Goal: Ask a question

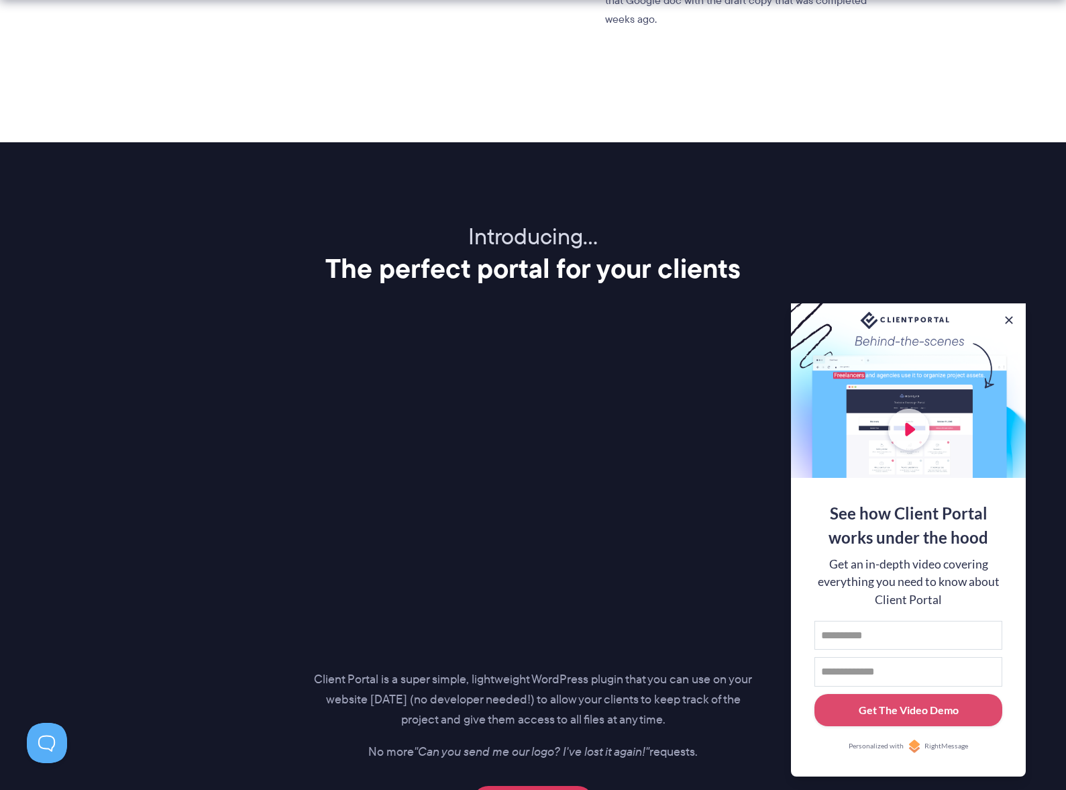
scroll to position [1487, 0]
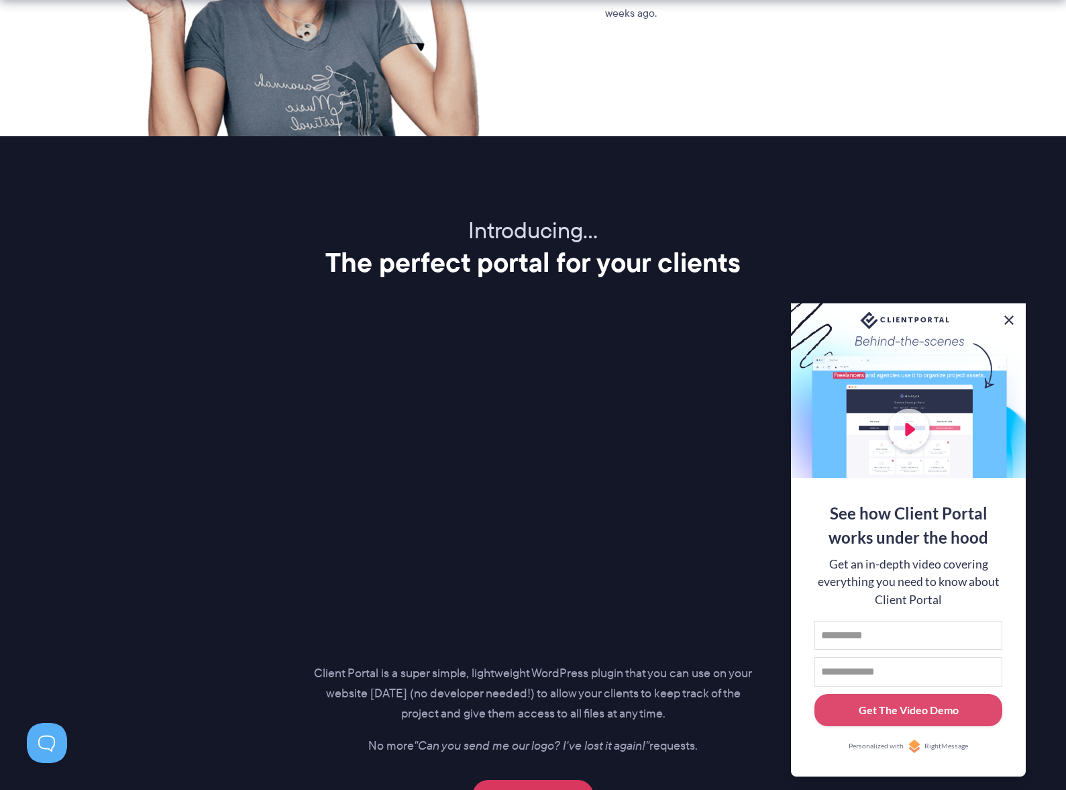
click at [1012, 315] on button at bounding box center [1009, 320] width 16 height 16
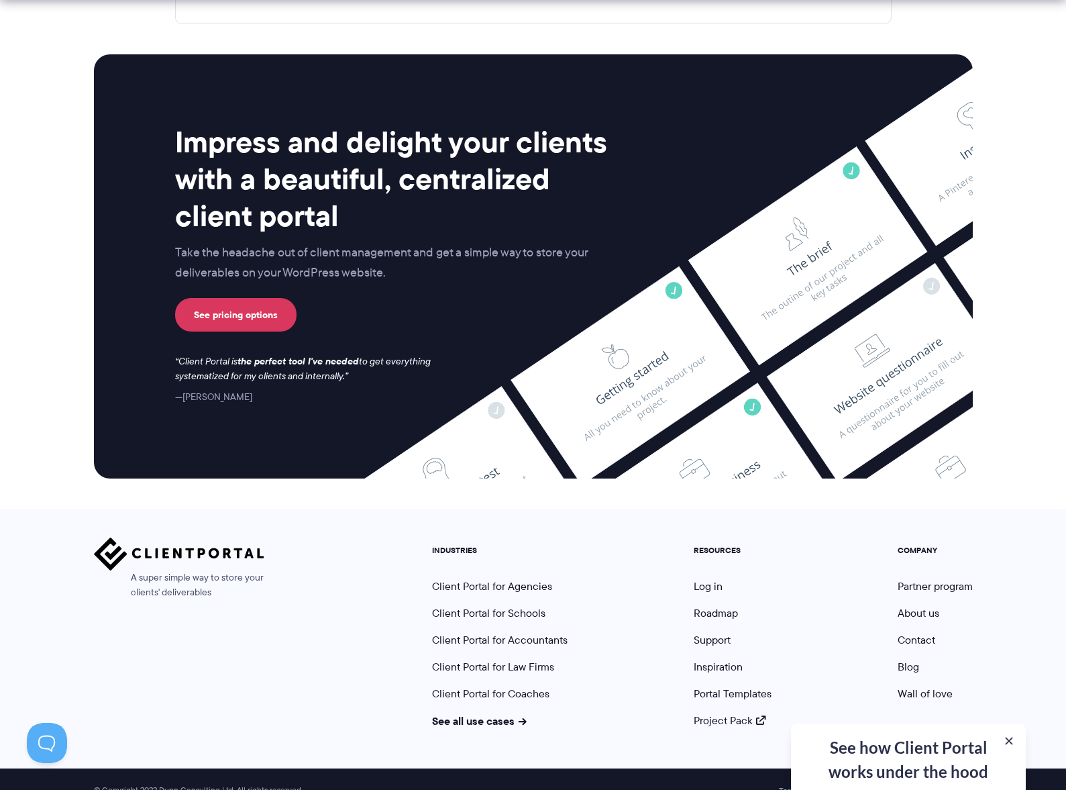
scroll to position [5378, 0]
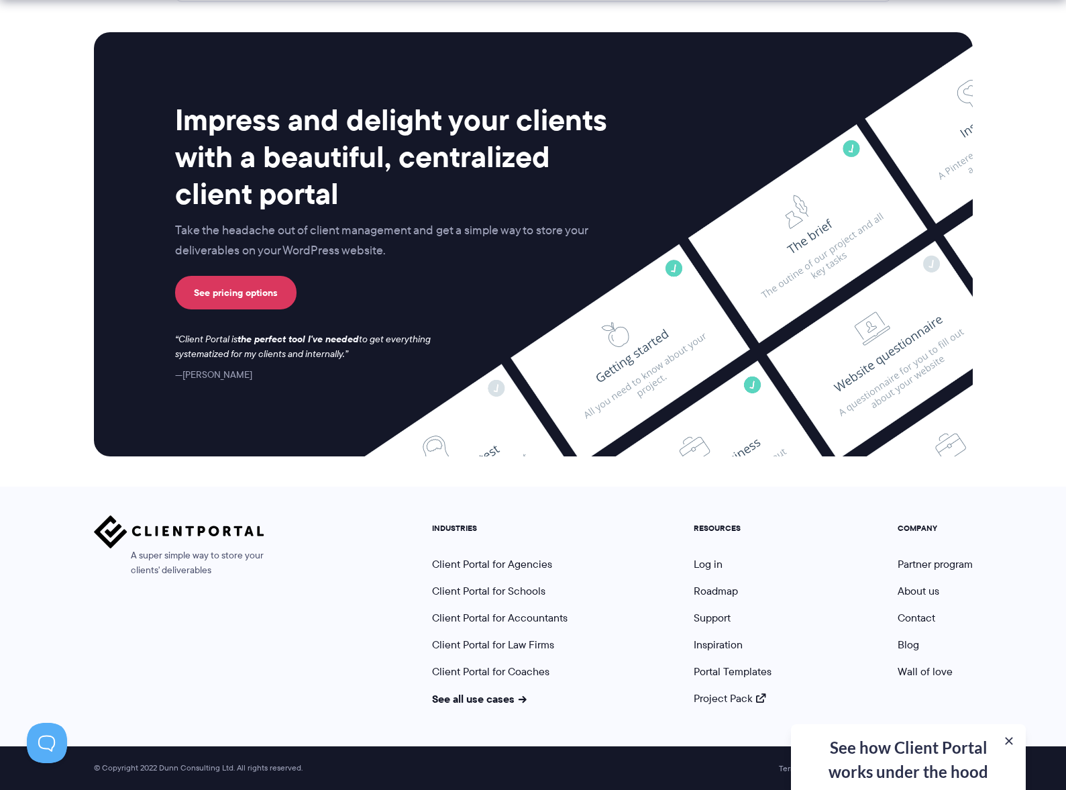
click at [915, 752] on div "See how Client Portal works under the hood Get an in-depth video covering every…" at bounding box center [908, 757] width 235 height 66
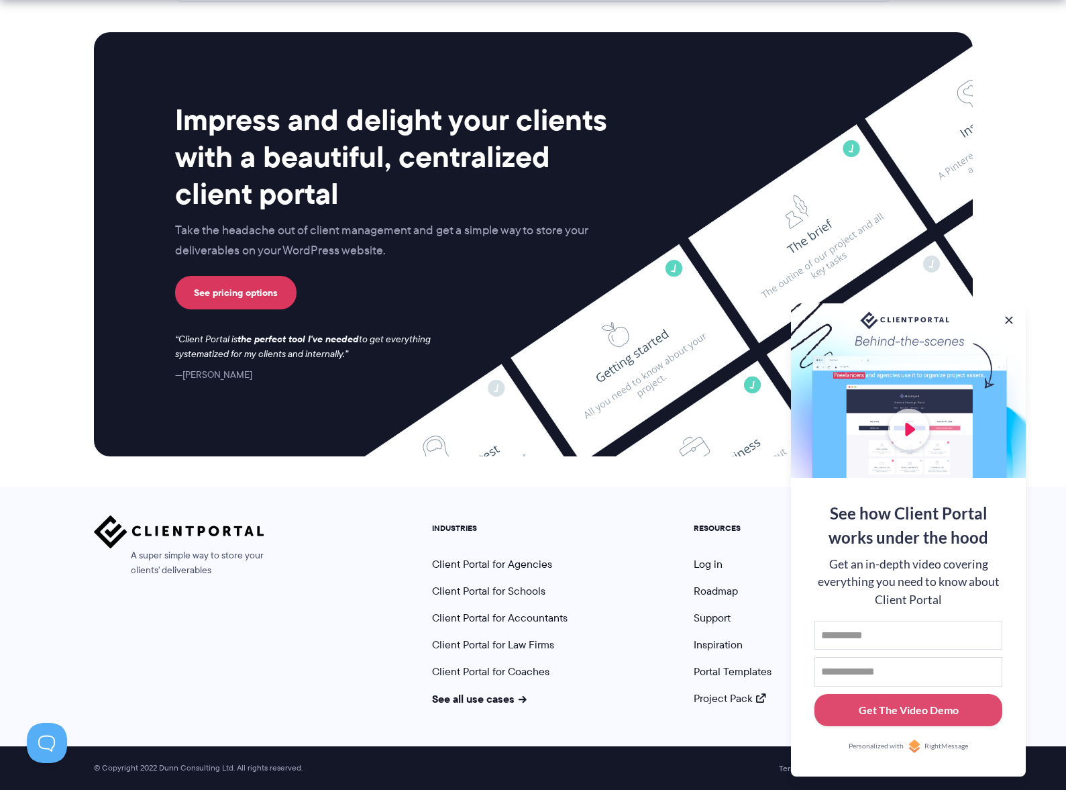
drag, startPoint x: 1012, startPoint y: 314, endPoint x: 1009, endPoint y: 331, distance: 17.1
click at [1012, 314] on button at bounding box center [1008, 319] width 13 height 13
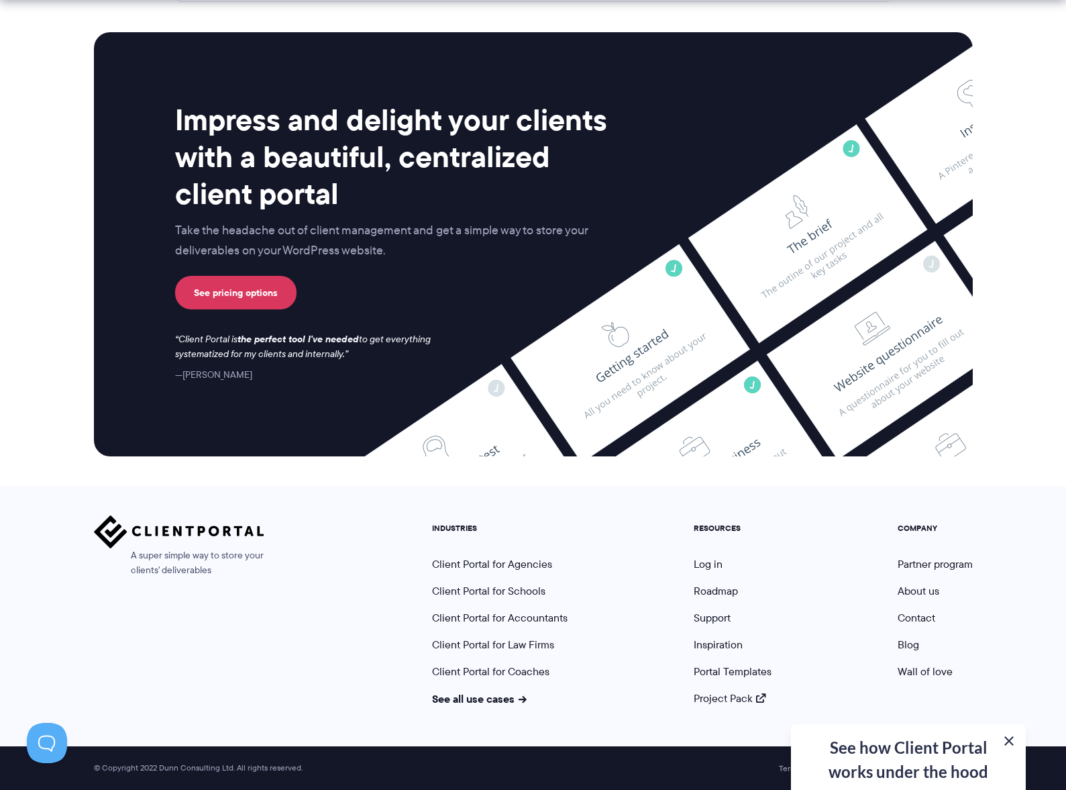
click at [1013, 738] on button at bounding box center [1009, 741] width 16 height 16
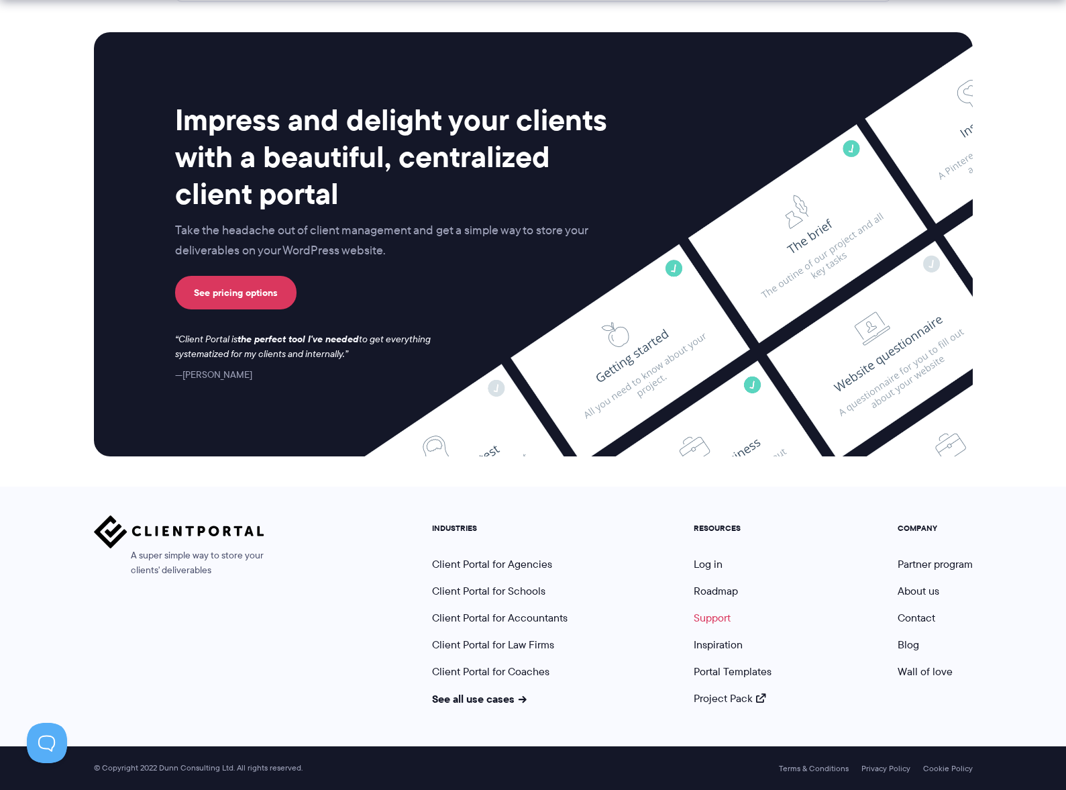
click at [719, 612] on link "Support" at bounding box center [712, 617] width 37 height 15
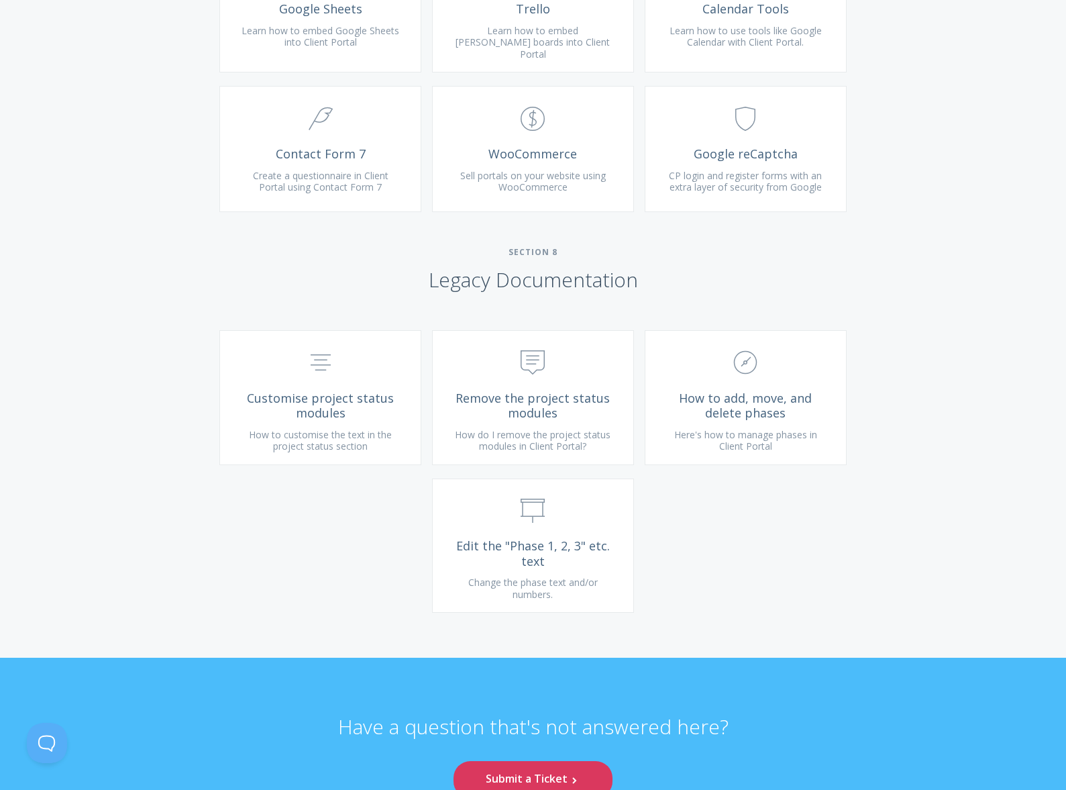
scroll to position [3142, 0]
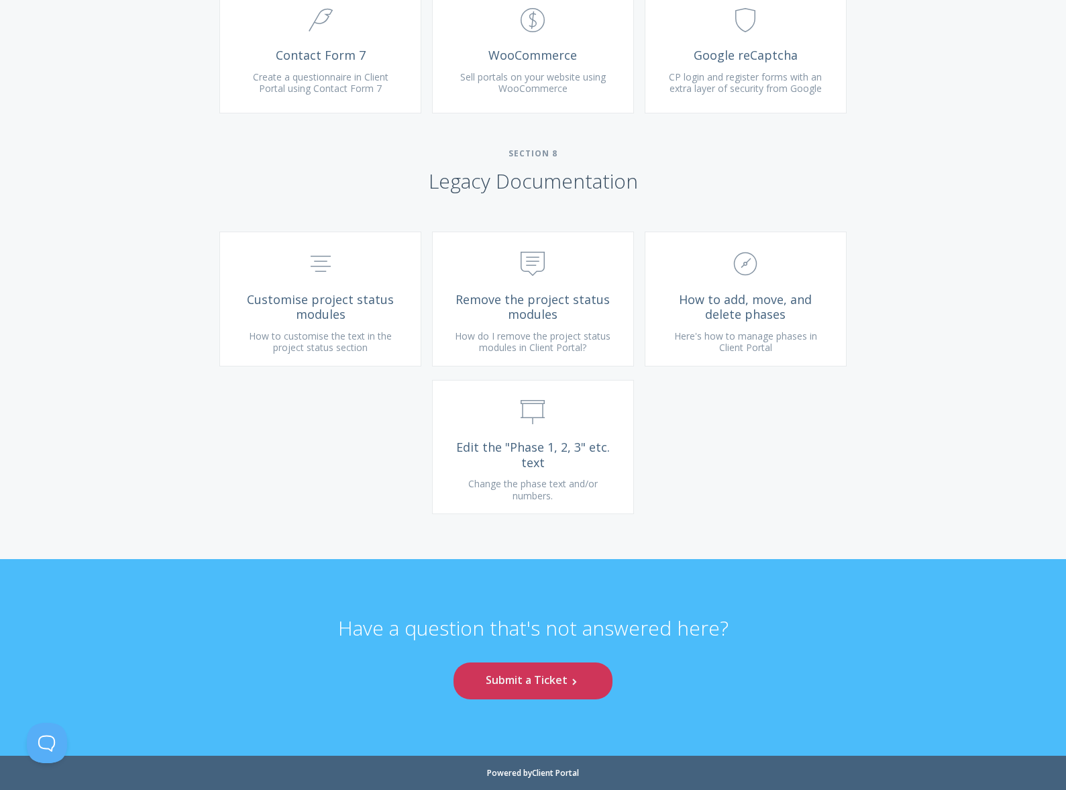
click at [533, 682] on link "Submit a Ticket .st0{fill:none;stroke:#000000;stroke-width:2;stroke-miterlimit:…" at bounding box center [533, 680] width 158 height 37
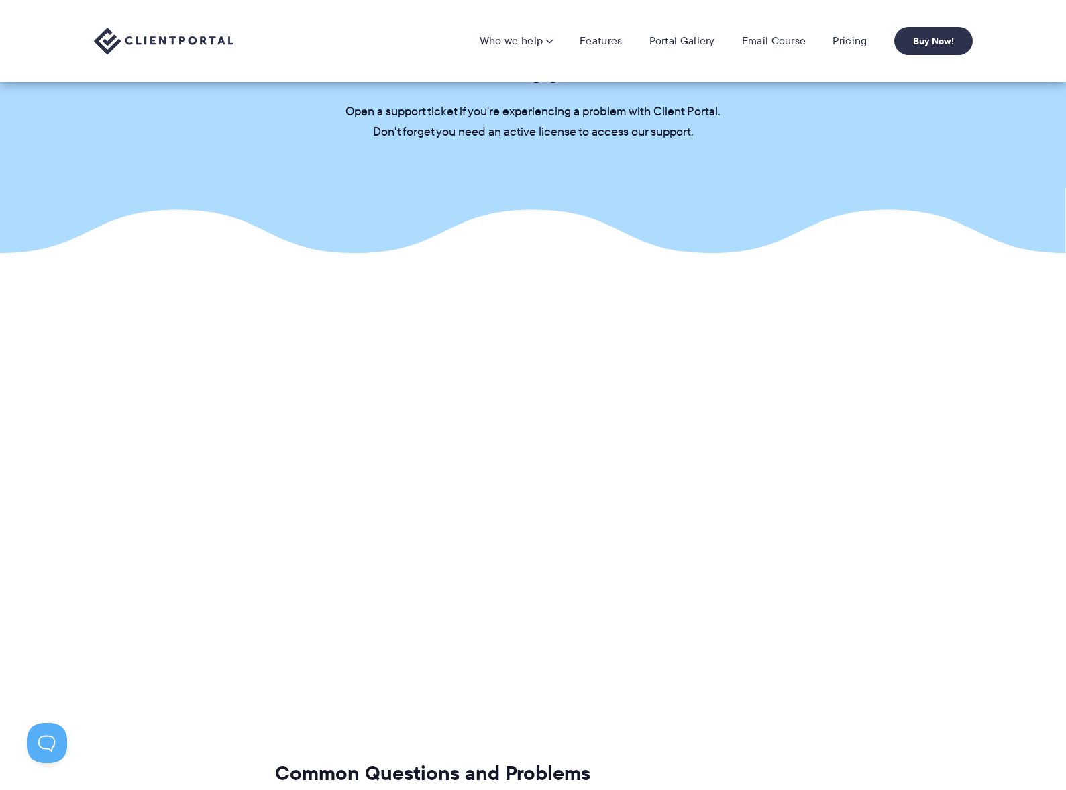
scroll to position [38, 0]
